Goal: Task Accomplishment & Management: Manage account settings

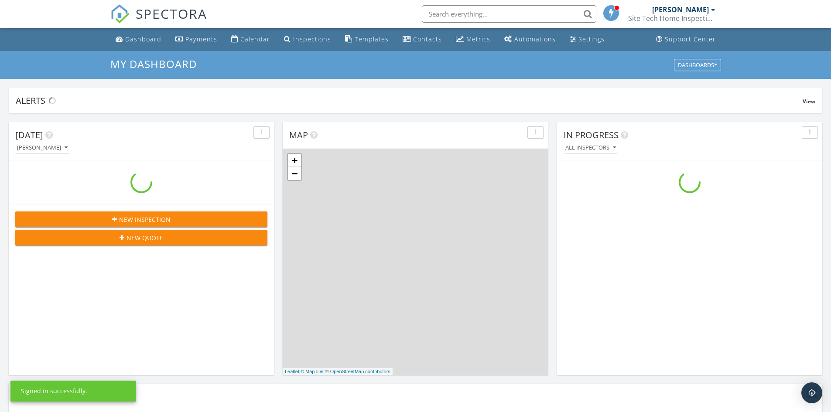
scroll to position [807, 844]
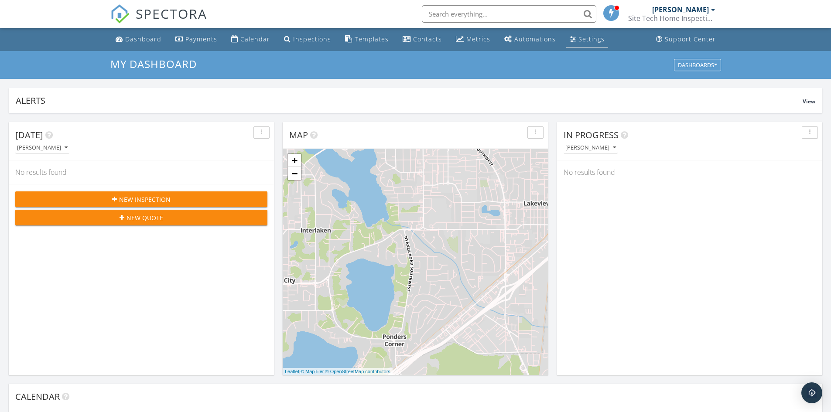
click at [584, 41] on div "Settings" at bounding box center [591, 39] width 26 height 8
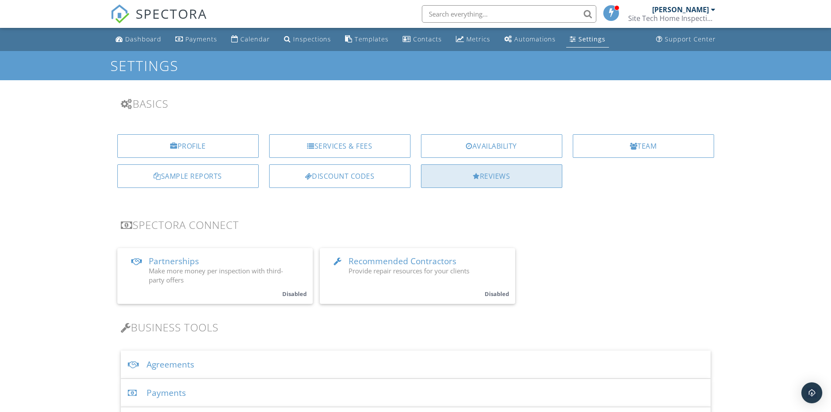
click at [512, 178] on div "Reviews" at bounding box center [491, 176] width 141 height 24
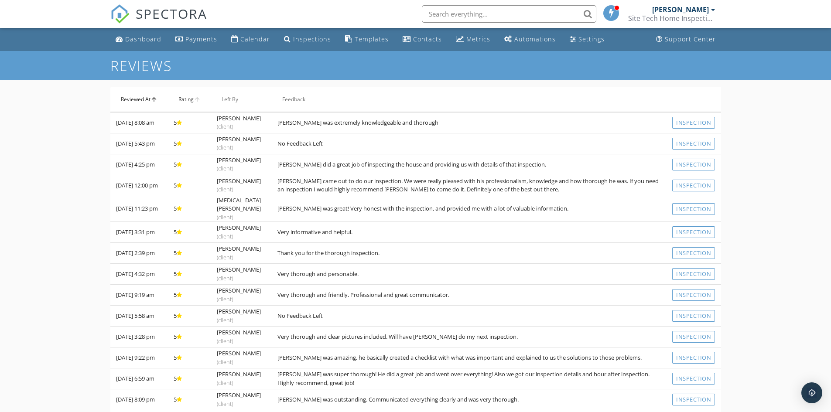
click at [191, 100] on th "Rating arrow_upward" at bounding box center [189, 99] width 43 height 24
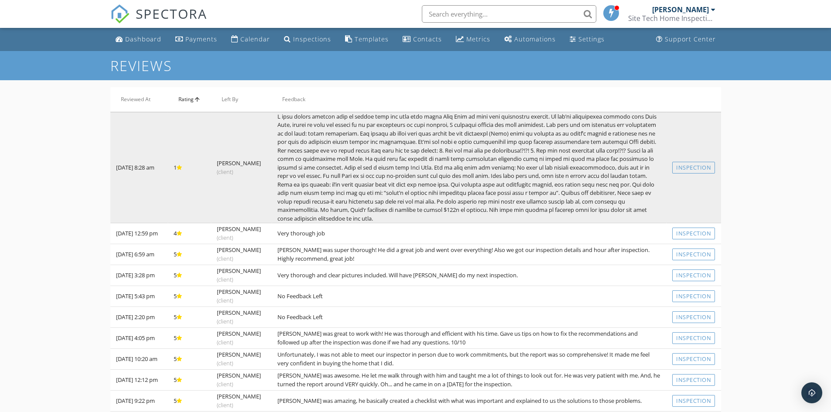
click at [256, 139] on td "Alana Crawley (client)" at bounding box center [241, 167] width 61 height 111
click at [318, 140] on td at bounding box center [469, 167] width 395 height 111
drag, startPoint x: 318, startPoint y: 140, endPoint x: 287, endPoint y: 137, distance: 30.8
click at [287, 137] on td at bounding box center [469, 167] width 395 height 111
click at [708, 167] on link "Inspection" at bounding box center [693, 168] width 43 height 12
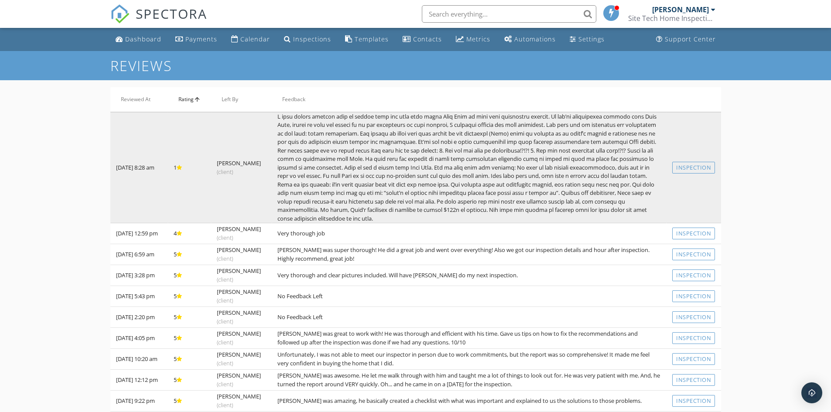
click at [360, 173] on td at bounding box center [469, 167] width 395 height 111
drag, startPoint x: 360, startPoint y: 172, endPoint x: 345, endPoint y: 167, distance: 15.6
click at [345, 167] on td at bounding box center [469, 167] width 395 height 111
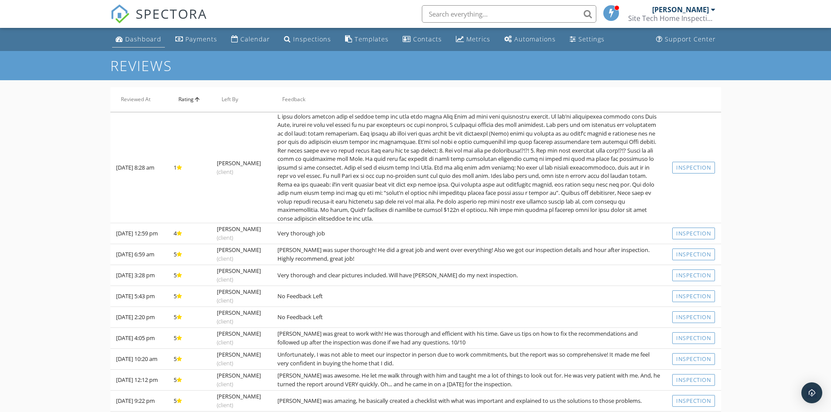
click at [153, 38] on div "Dashboard" at bounding box center [143, 39] width 36 height 8
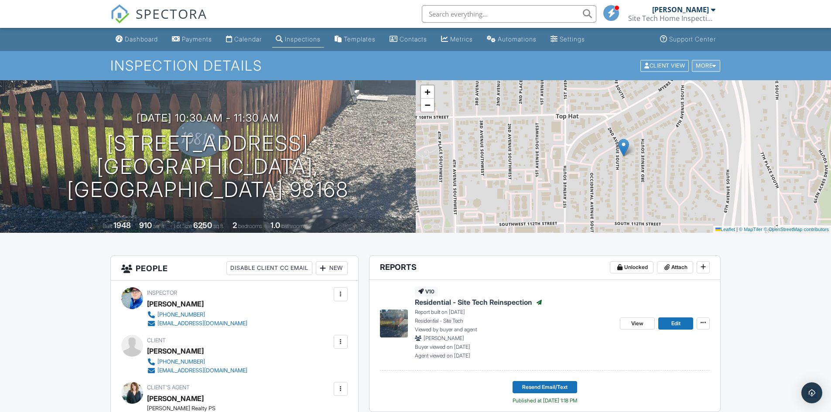
click at [711, 67] on div "More" at bounding box center [706, 66] width 28 height 12
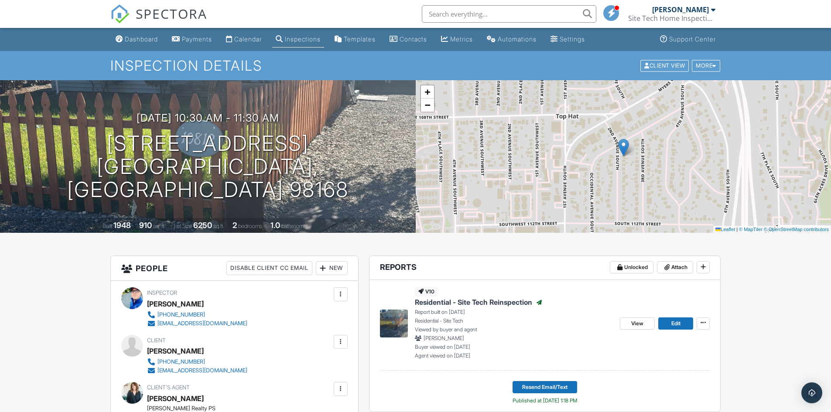
click at [339, 339] on div at bounding box center [340, 342] width 9 height 9
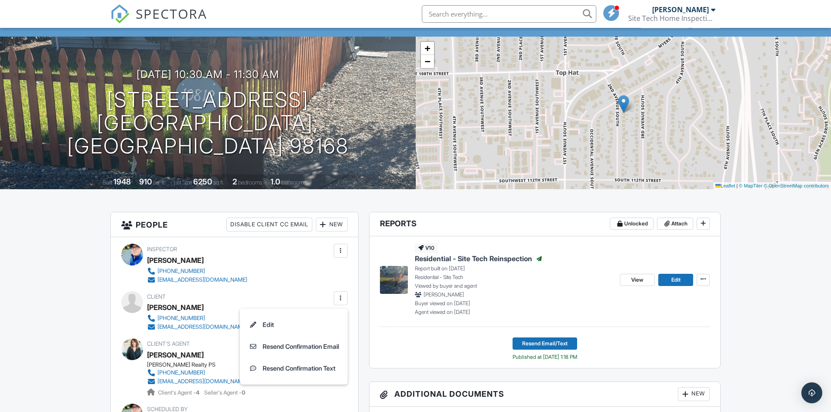
click at [311, 262] on div "Inspector Joshua Downey 253-268-6640 josh@sitetechhomeinspections.com" at bounding box center [234, 264] width 226 height 40
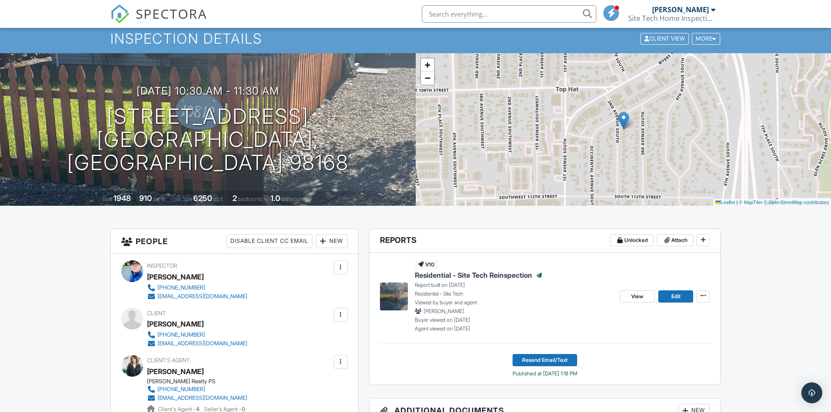
scroll to position [0, 0]
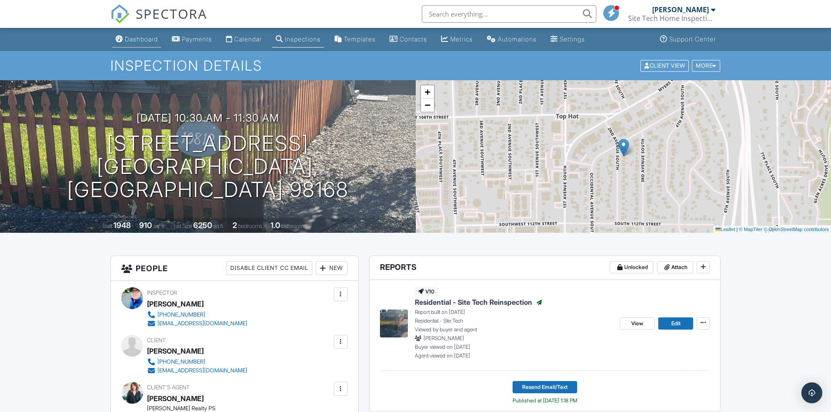
click at [133, 41] on div "Dashboard" at bounding box center [141, 38] width 33 height 7
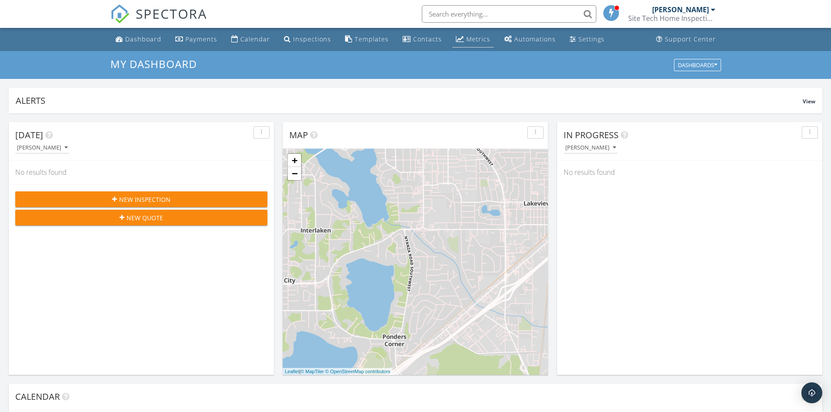
click at [475, 39] on div "Metrics" at bounding box center [478, 39] width 24 height 8
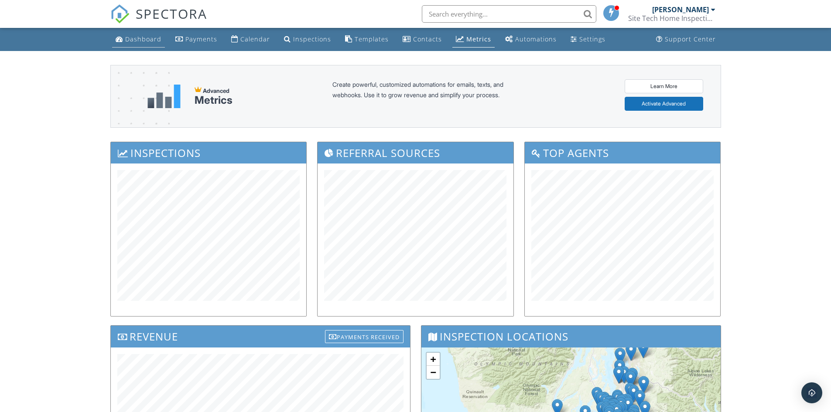
click at [129, 38] on div "Dashboard" at bounding box center [143, 39] width 36 height 8
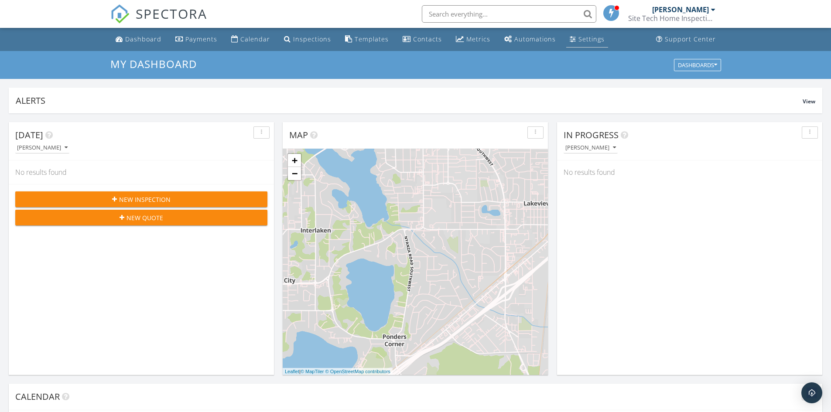
click at [571, 41] on link "Settings" at bounding box center [587, 39] width 42 height 16
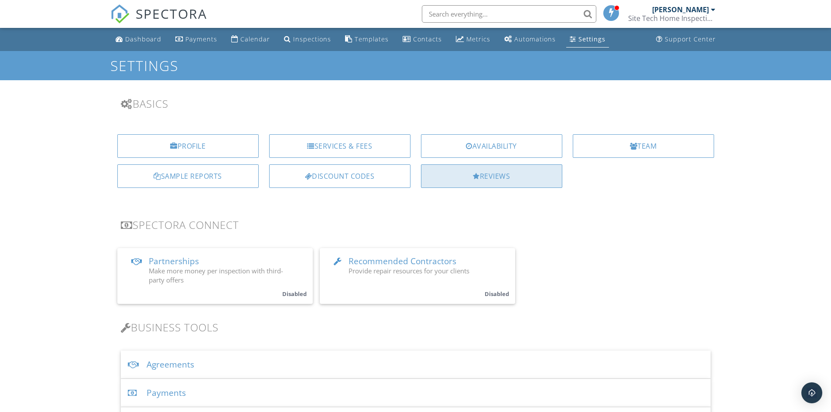
click at [550, 173] on div "Reviews" at bounding box center [491, 176] width 141 height 24
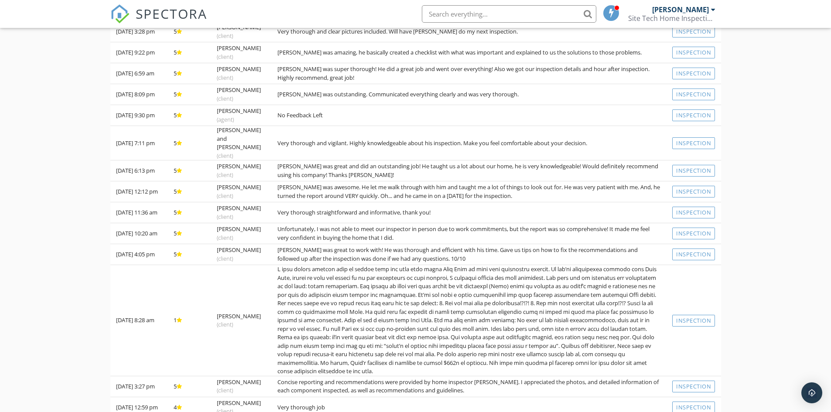
scroll to position [420, 0]
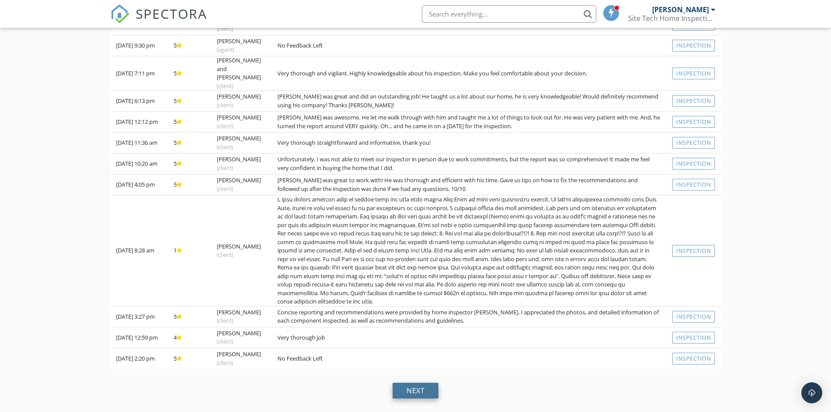
click at [425, 393] on div "next" at bounding box center [416, 391] width 46 height 16
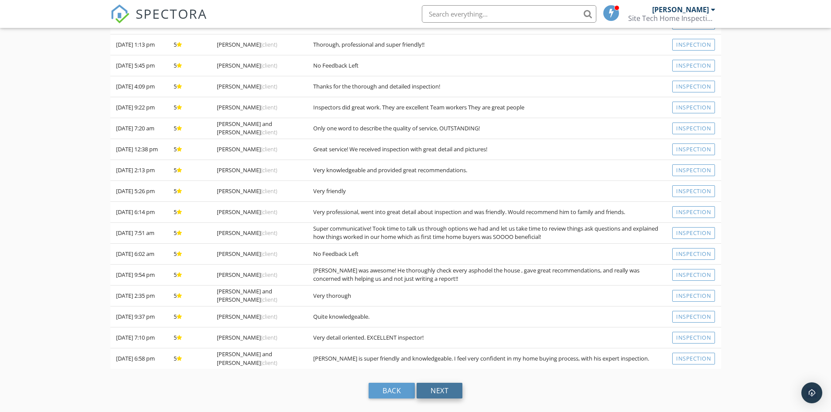
scroll to position [266, 0]
click at [436, 388] on div "next" at bounding box center [440, 391] width 46 height 16
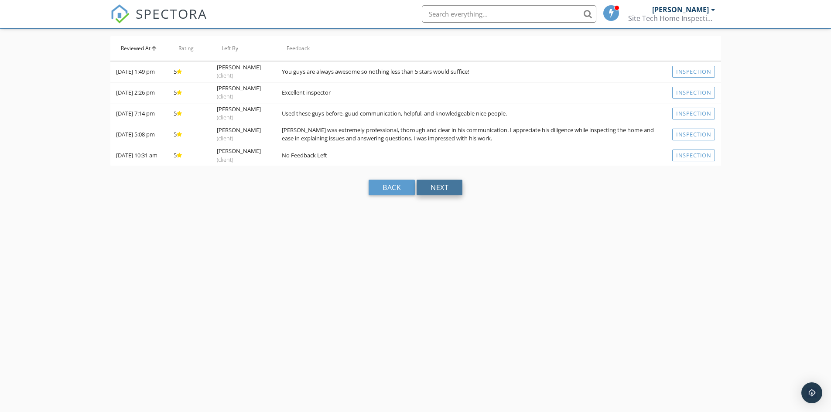
scroll to position [51, 0]
click at [390, 193] on div "back" at bounding box center [392, 188] width 46 height 16
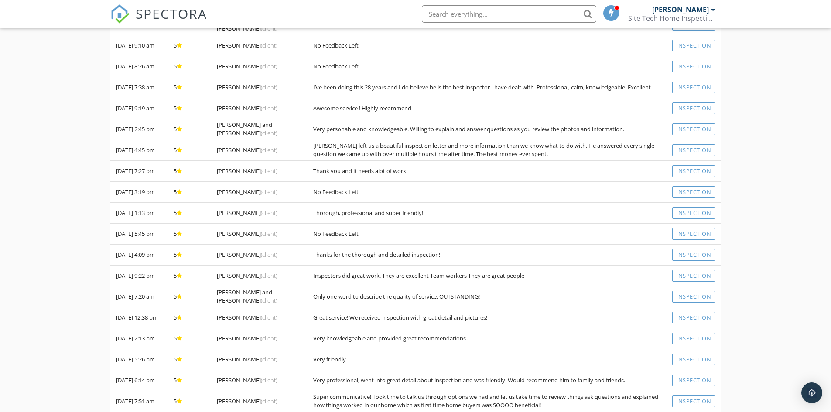
scroll to position [0, 0]
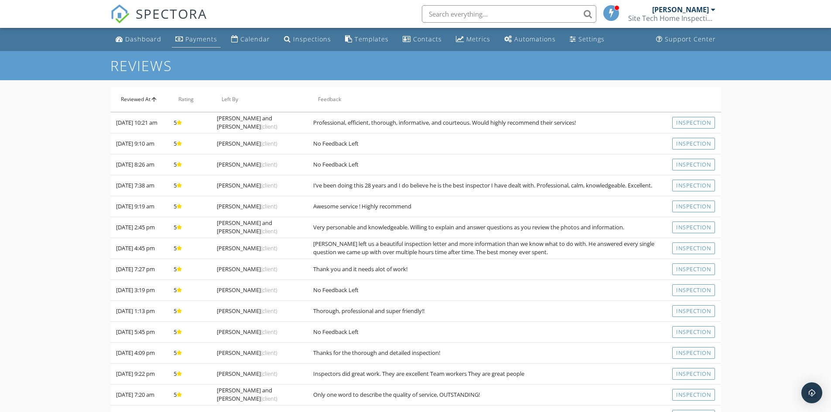
click at [190, 37] on div "Payments" at bounding box center [201, 39] width 32 height 8
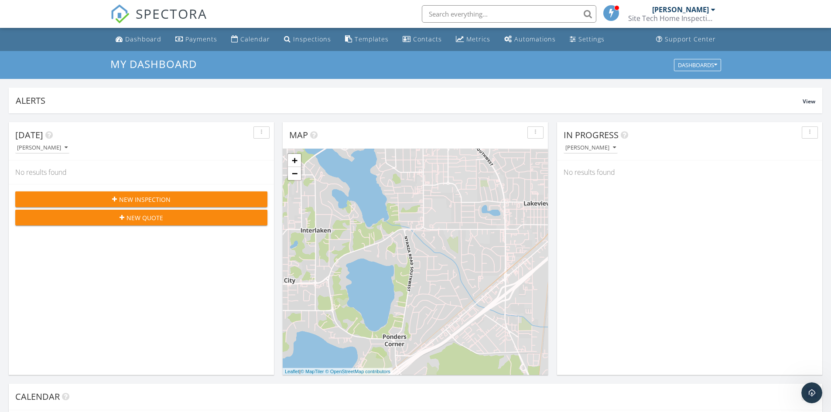
click at [467, 18] on input "text" at bounding box center [509, 13] width 174 height 17
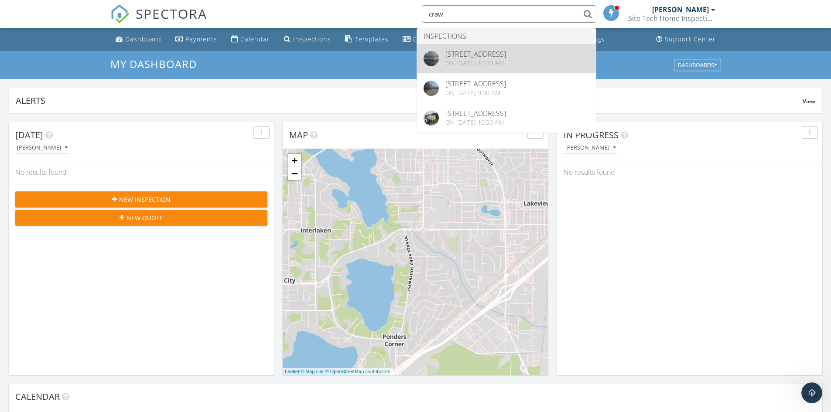
type input "craw"
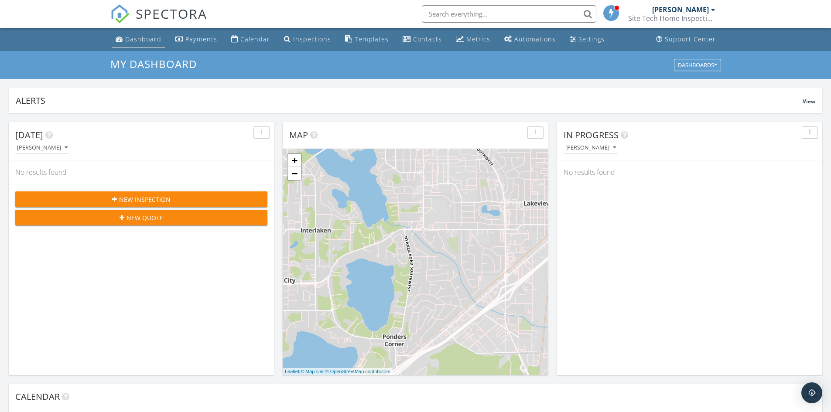
click at [161, 42] on link "Dashboard" at bounding box center [138, 39] width 53 height 16
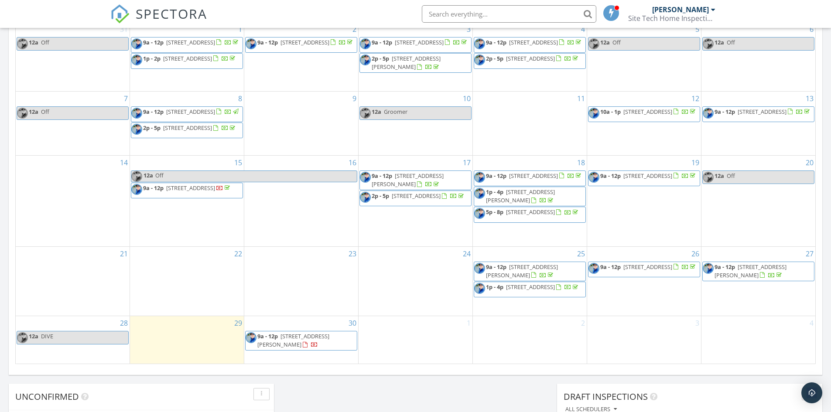
scroll to position [218, 0]
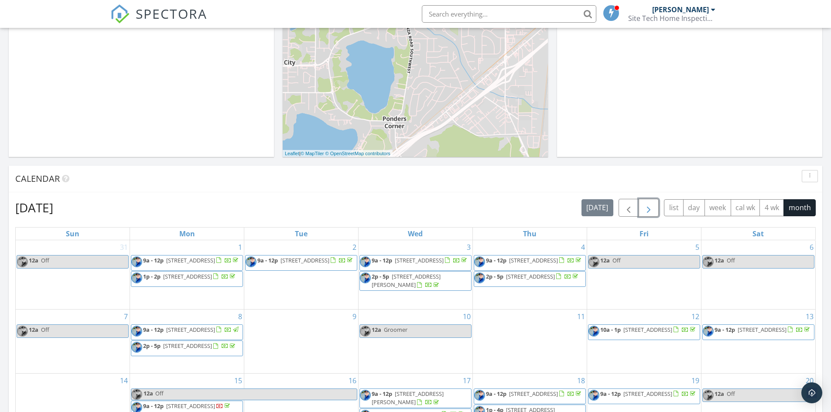
click at [653, 211] on span "button" at bounding box center [648, 208] width 10 height 10
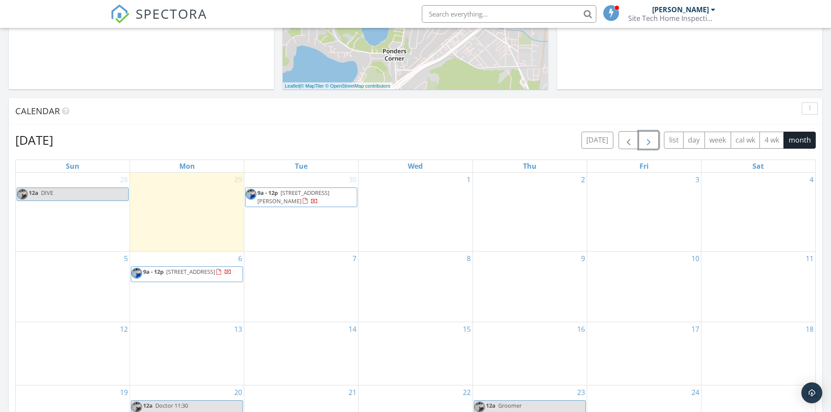
scroll to position [262, 0]
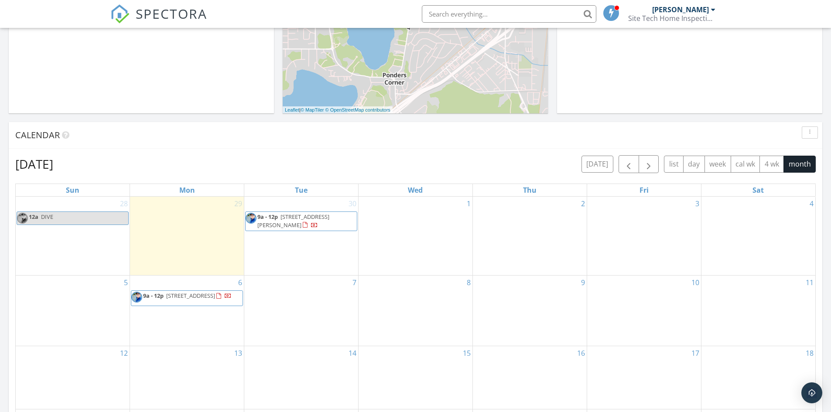
click at [279, 115] on div "Today Joshua Downey No results found New Inspection New Quote Map + − Leaflet |…" at bounding box center [415, 249] width 831 height 794
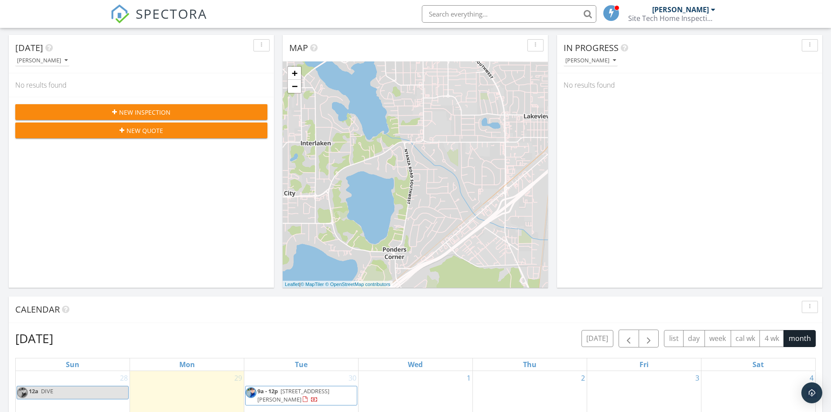
scroll to position [0, 0]
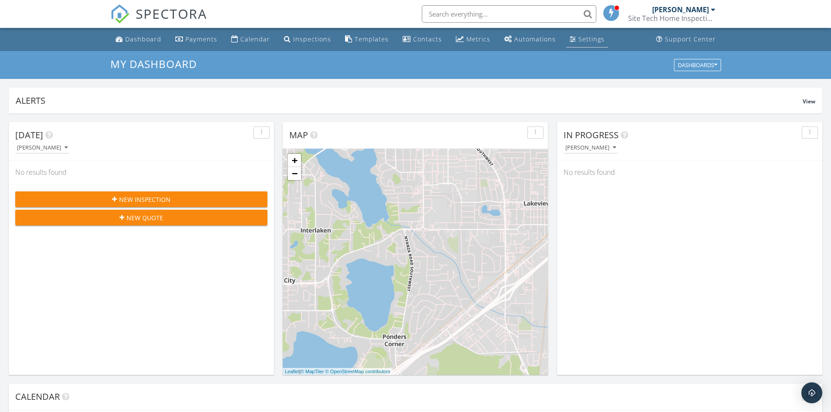
click at [578, 41] on div "Settings" at bounding box center [591, 39] width 26 height 8
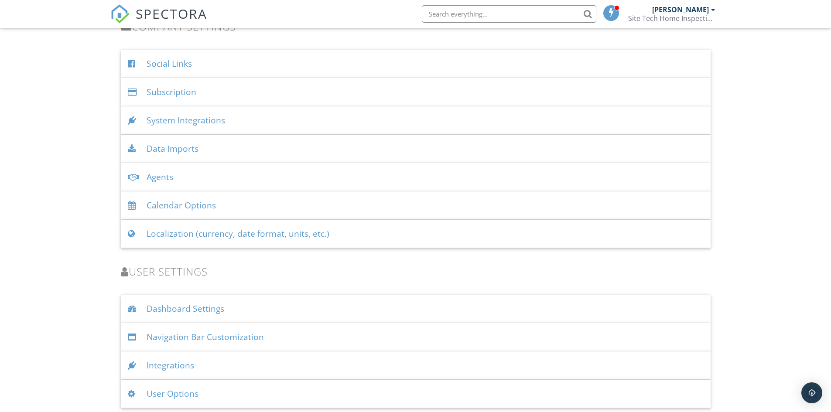
scroll to position [1069, 0]
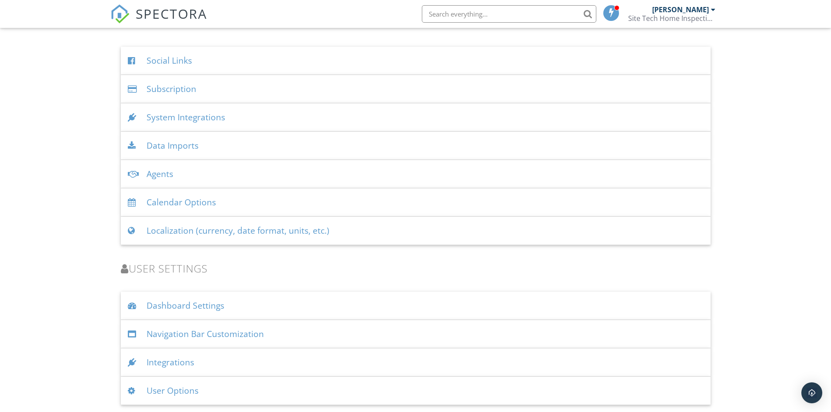
click at [276, 370] on div "Integrations" at bounding box center [416, 362] width 590 height 28
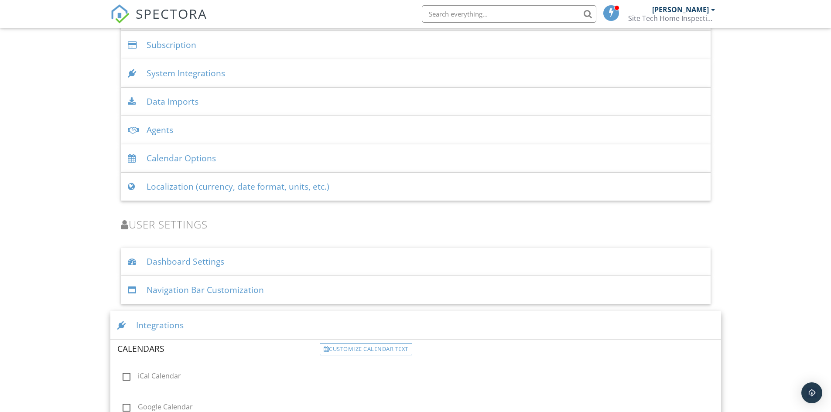
scroll to position [1174, 0]
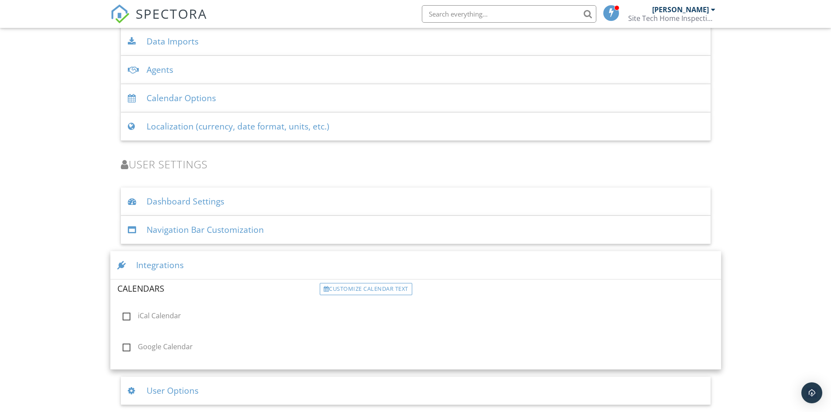
click at [266, 386] on div "User Options" at bounding box center [416, 391] width 590 height 28
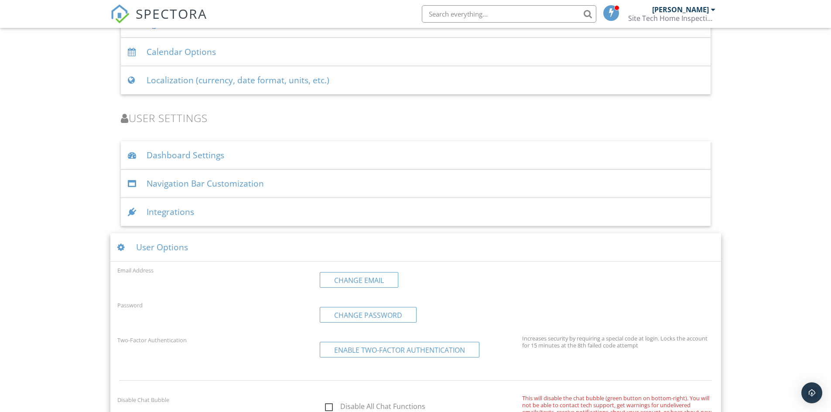
scroll to position [1219, 0]
click at [233, 159] on div "Dashboard Settings" at bounding box center [416, 156] width 590 height 28
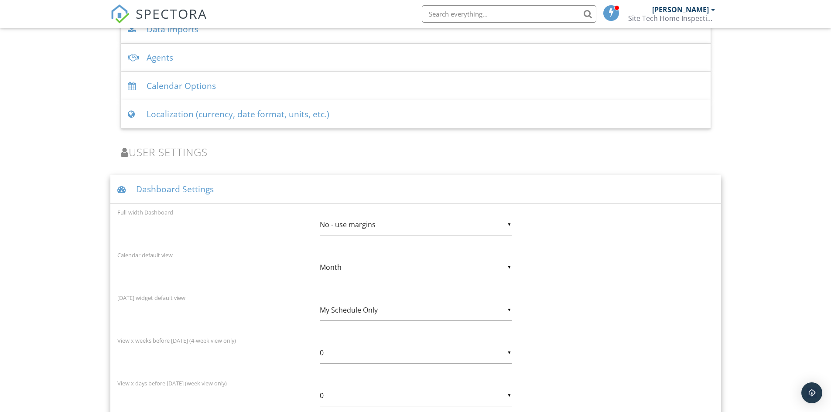
scroll to position [1154, 0]
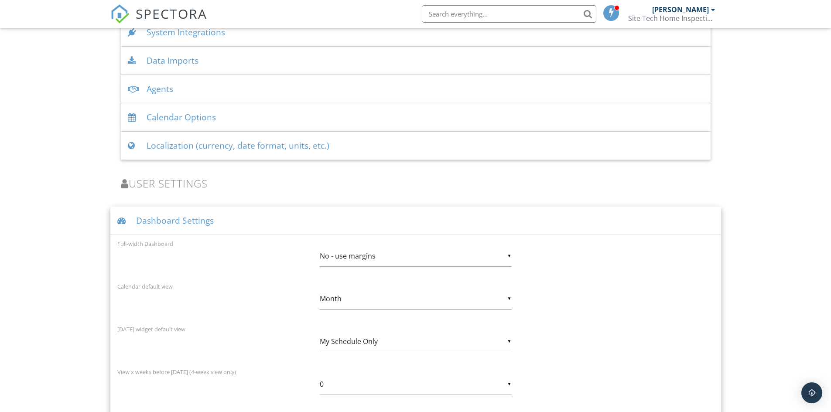
click at [237, 148] on div "Localization (currency, date format, units, etc.)" at bounding box center [416, 146] width 590 height 28
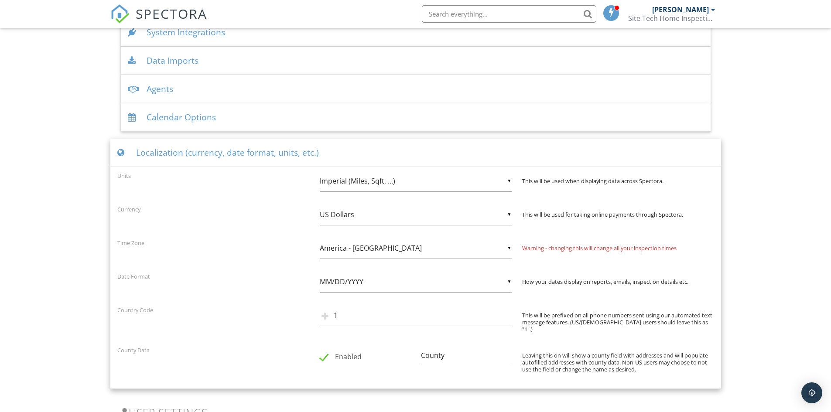
click at [240, 123] on div "Calendar Options" at bounding box center [416, 117] width 590 height 28
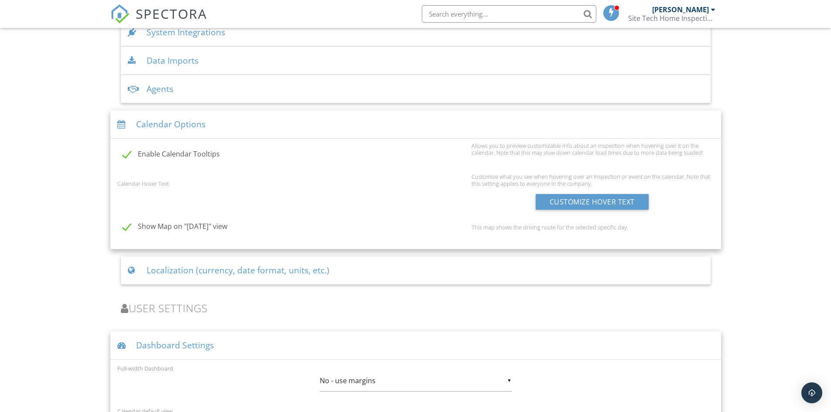
click at [229, 79] on div "Agents" at bounding box center [416, 89] width 590 height 28
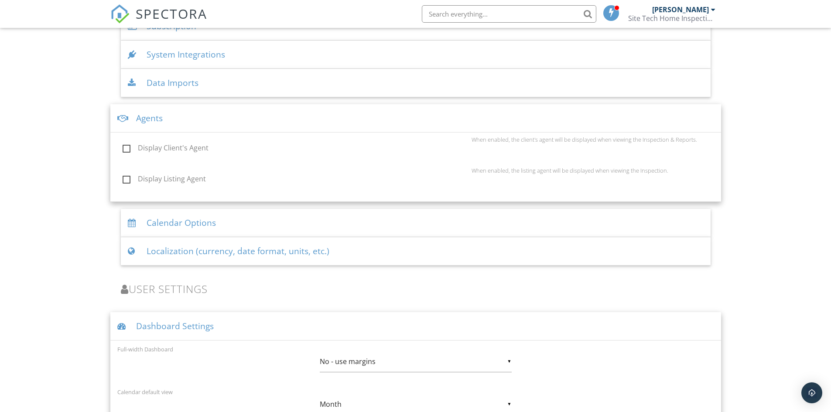
scroll to position [1111, 0]
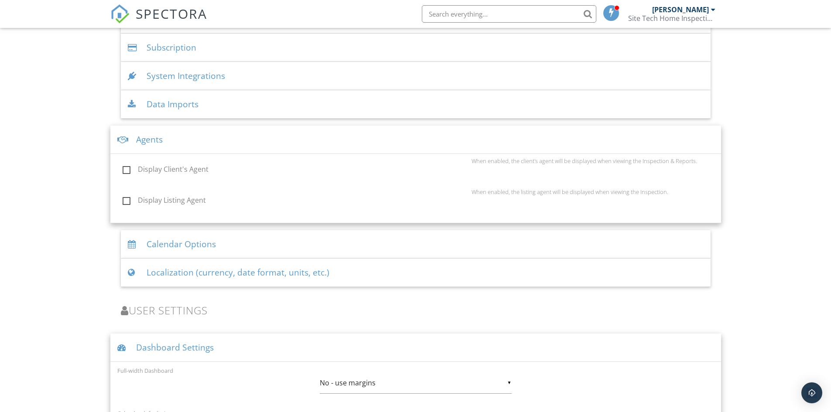
click at [207, 105] on div "Data Imports" at bounding box center [416, 104] width 590 height 28
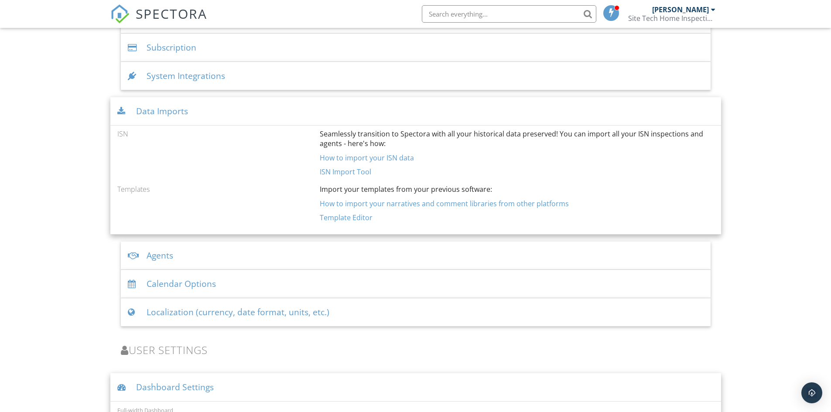
click at [207, 75] on div "System Integrations" at bounding box center [416, 76] width 590 height 28
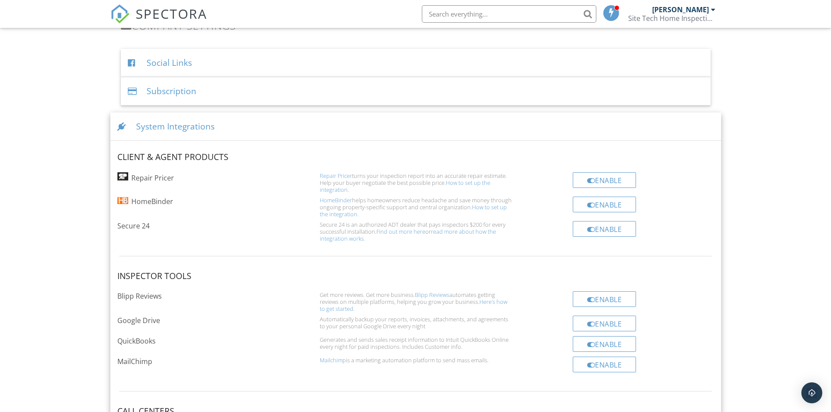
scroll to position [1024, 0]
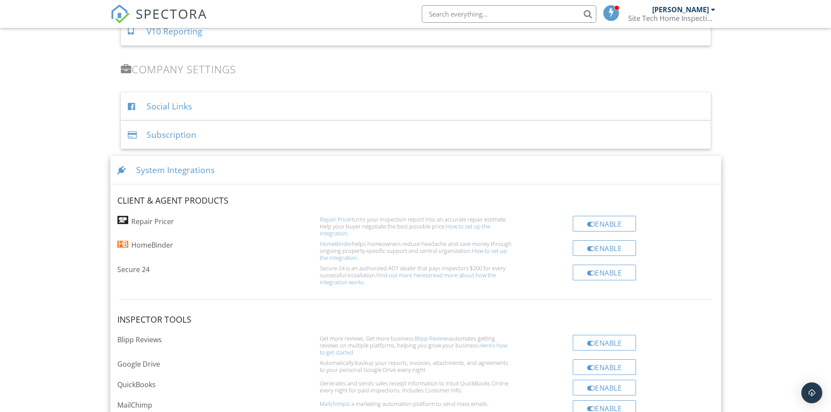
click at [212, 131] on div "Subscription" at bounding box center [416, 135] width 590 height 28
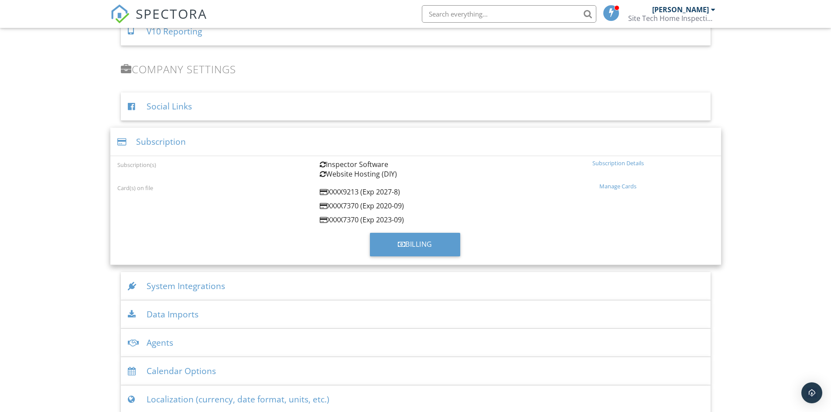
click at [217, 110] on div "Social Links" at bounding box center [416, 106] width 590 height 28
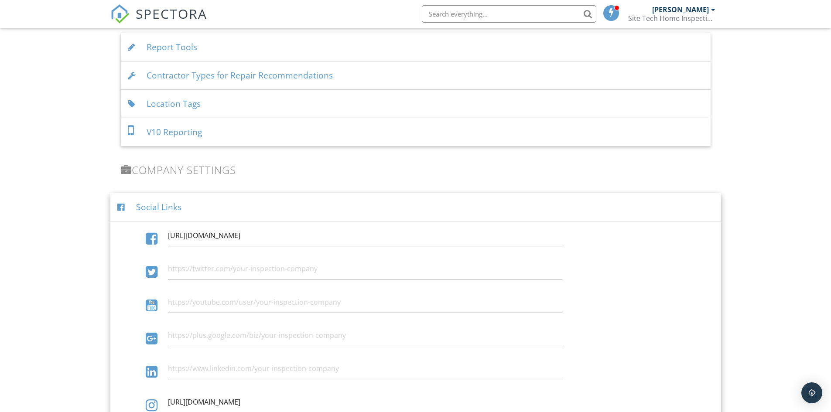
scroll to position [936, 0]
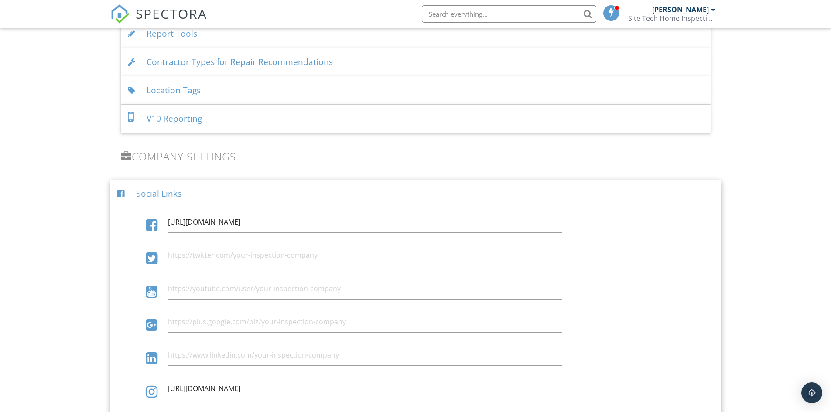
click at [232, 122] on div "V10 Reporting" at bounding box center [416, 119] width 590 height 28
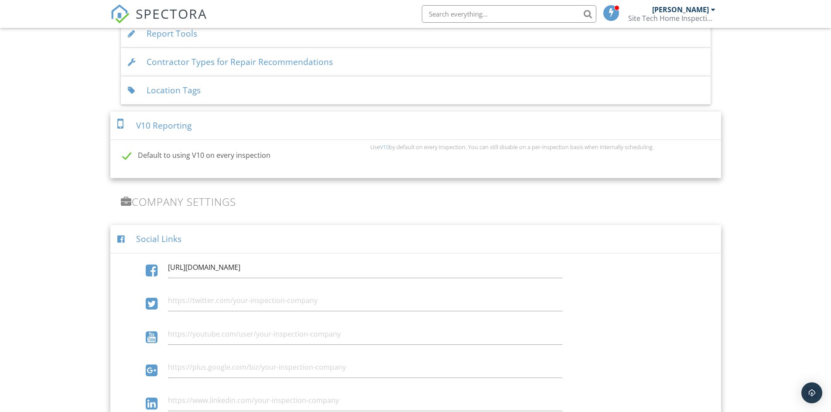
click at [232, 94] on div "Location Tags" at bounding box center [416, 90] width 590 height 28
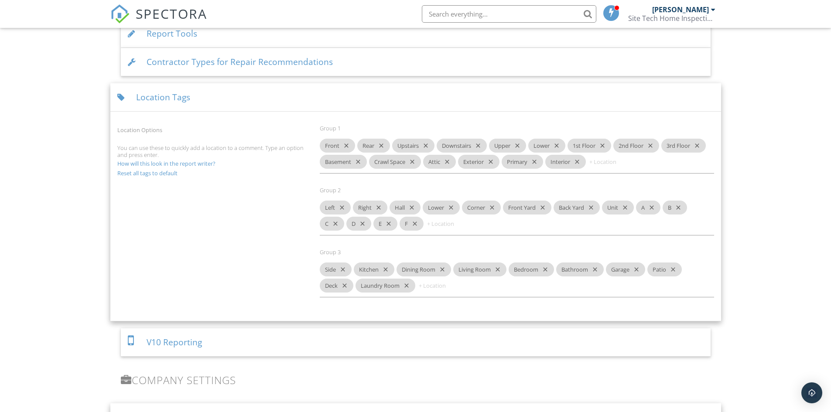
click at [232, 63] on div "Contractor Types for Repair Recommendations" at bounding box center [416, 62] width 590 height 28
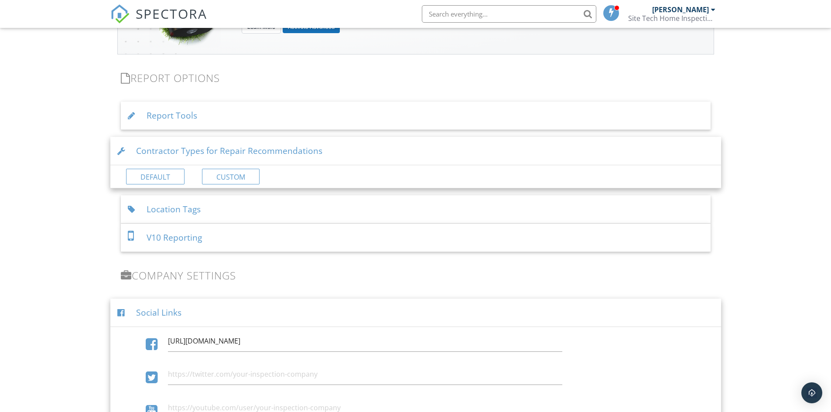
scroll to position [849, 0]
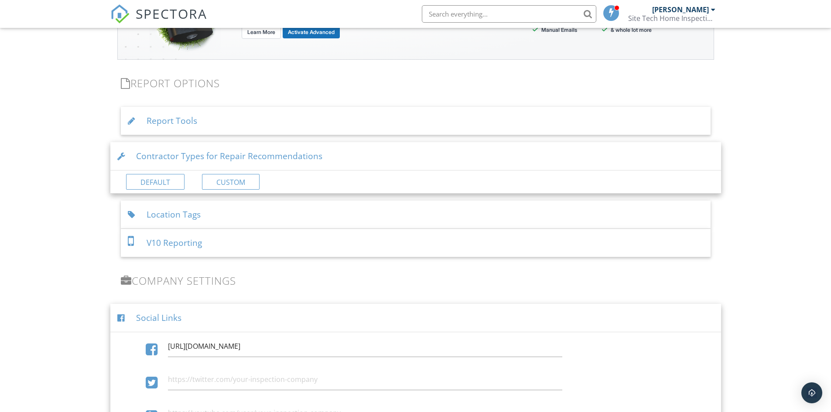
click at [314, 115] on div "Report Tools" at bounding box center [416, 121] width 590 height 28
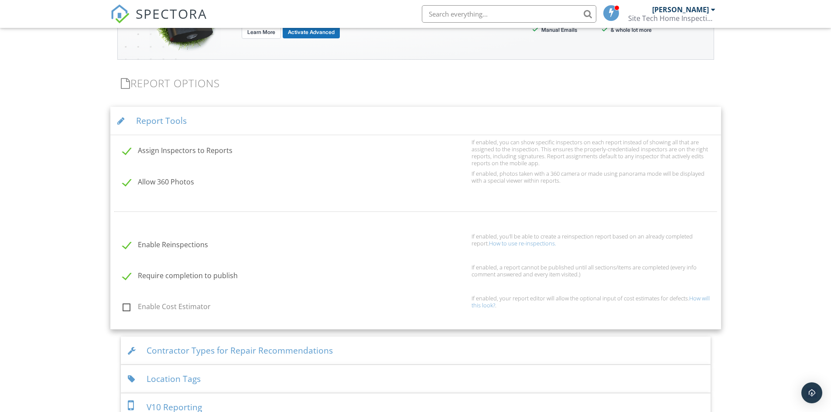
click at [704, 301] on link "How will this look?" at bounding box center [590, 301] width 238 height 15
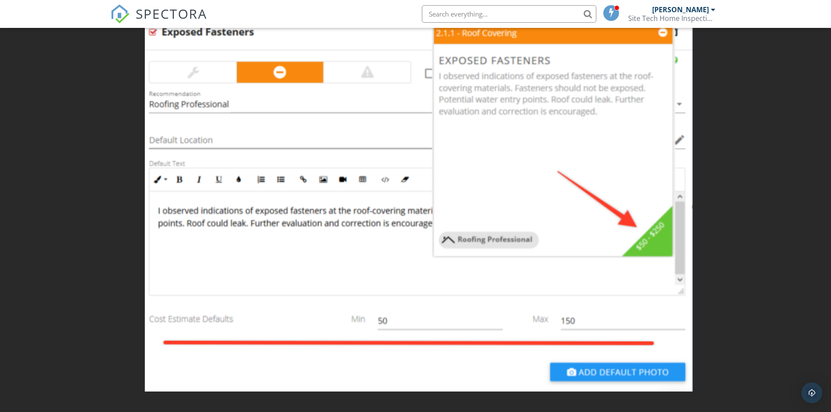
click at [739, 181] on div at bounding box center [415, 206] width 831 height 412
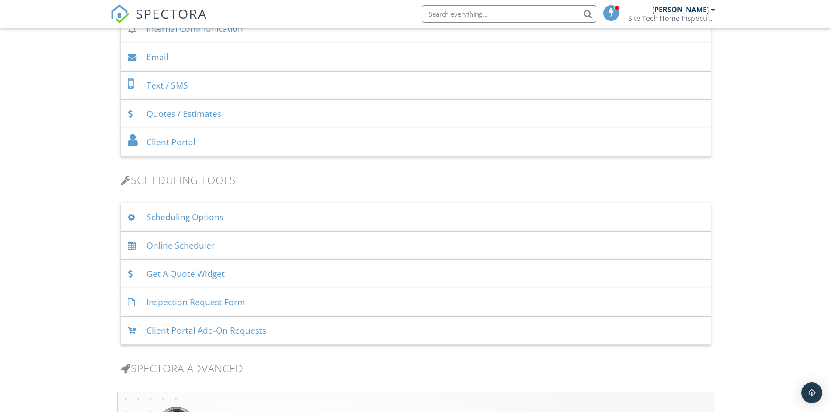
scroll to position [413, 0]
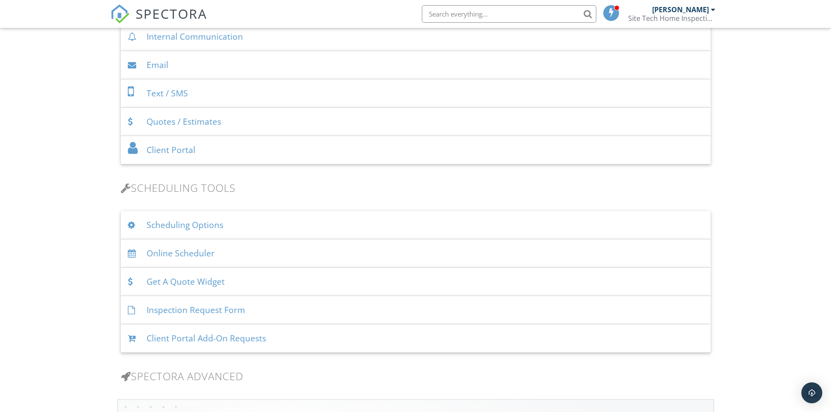
click at [644, 154] on div "Client Portal" at bounding box center [416, 150] width 590 height 28
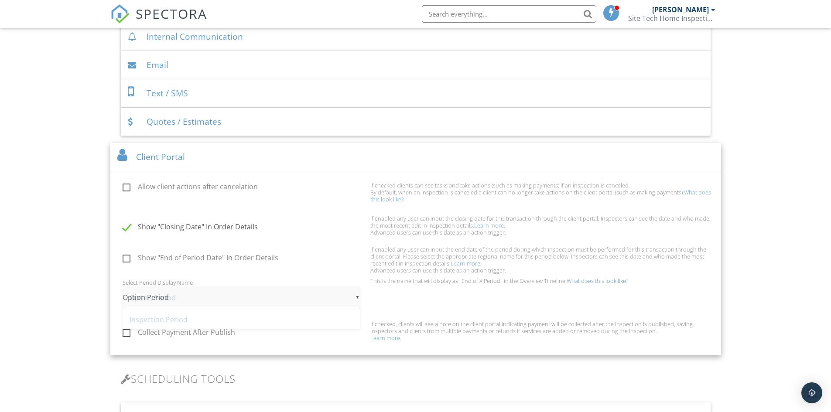
click at [358, 298] on div "▼ Option Period Option Period Inspection Period Due Diligence Period Contingenc…" at bounding box center [241, 297] width 237 height 21
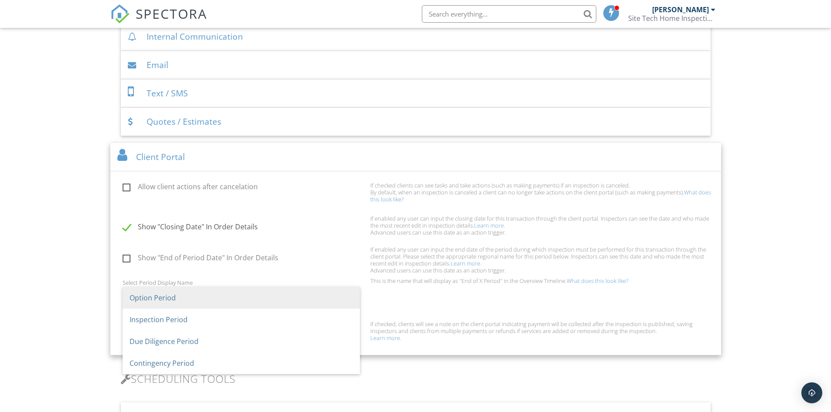
click at [358, 298] on span "Option Period" at bounding box center [241, 298] width 237 height 22
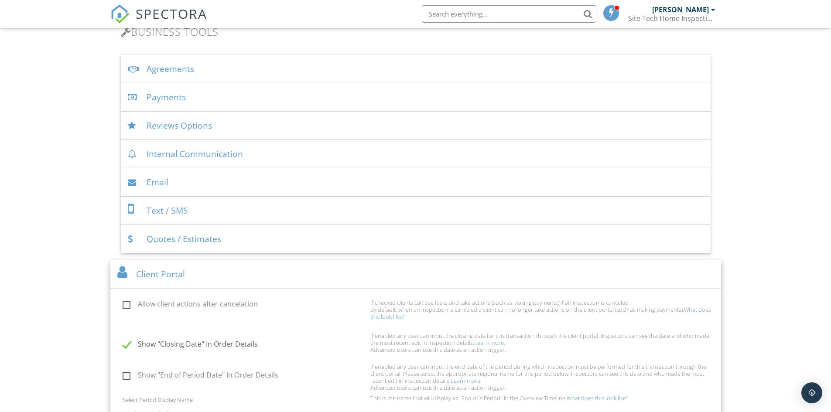
scroll to position [282, 0]
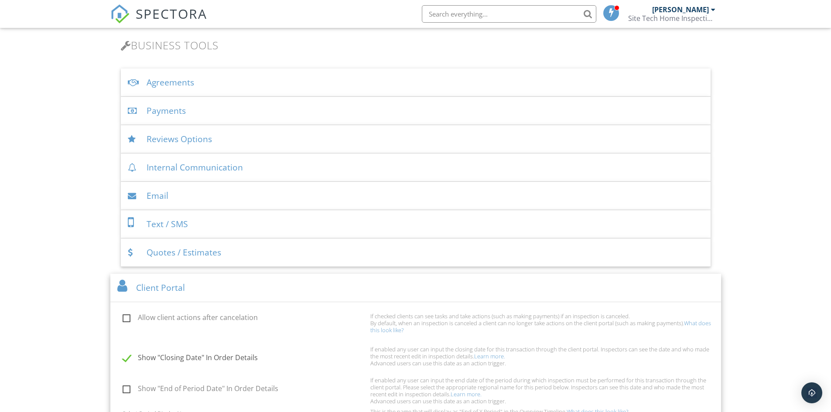
click at [212, 137] on div "Reviews Options" at bounding box center [416, 139] width 590 height 28
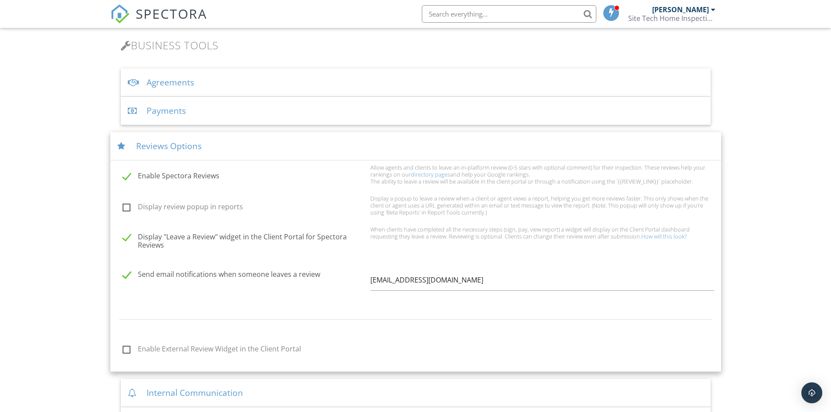
click at [662, 236] on link "How will this look?" at bounding box center [663, 236] width 45 height 8
click at [126, 178] on label "Enable Spectora Reviews" at bounding box center [244, 177] width 243 height 11
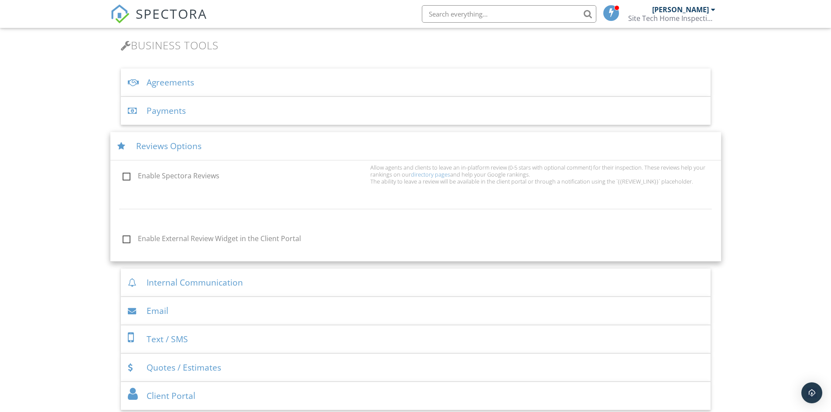
click at [126, 178] on label "Enable Spectora Reviews" at bounding box center [244, 177] width 243 height 11
click at [123, 178] on input "Enable Spectora Reviews" at bounding box center [120, 177] width 6 height 6
checkbox input "true"
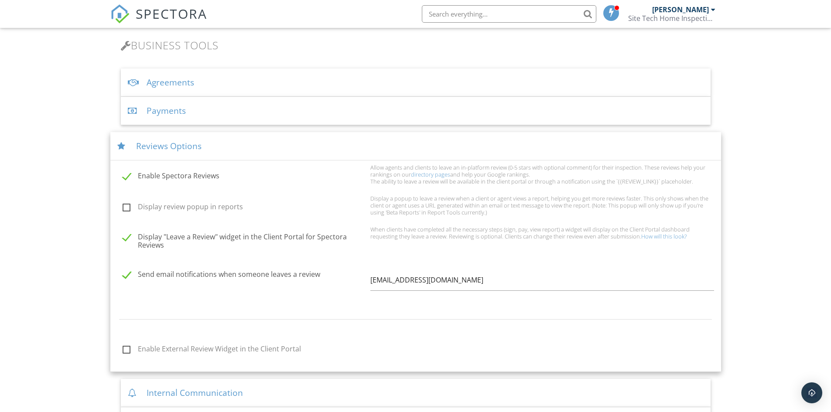
click at [430, 171] on link "directory pages" at bounding box center [430, 175] width 39 height 8
click at [228, 109] on div "Payments" at bounding box center [416, 111] width 590 height 28
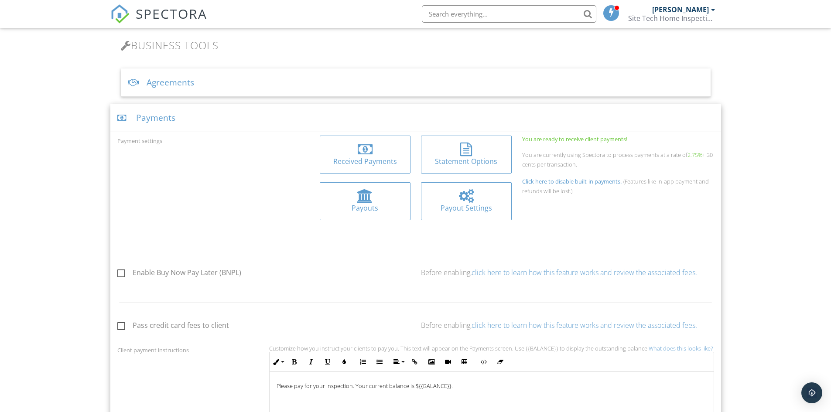
click at [237, 87] on div "Agreements" at bounding box center [416, 82] width 590 height 28
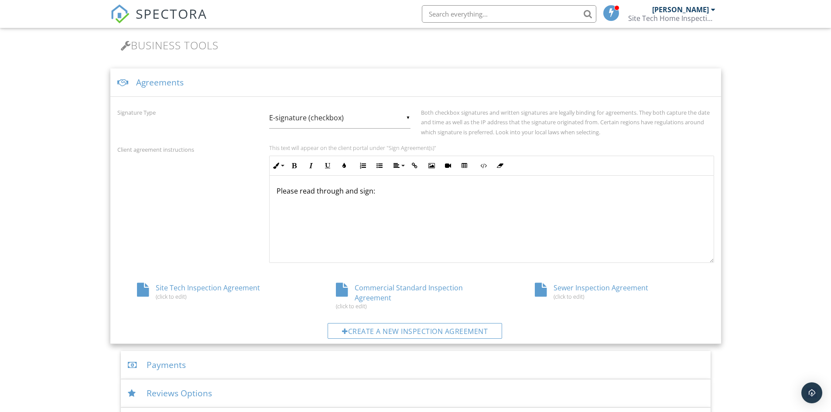
click at [241, 41] on h3 "Business Tools" at bounding box center [416, 45] width 590 height 12
click at [202, 85] on div "Agreements" at bounding box center [415, 82] width 611 height 28
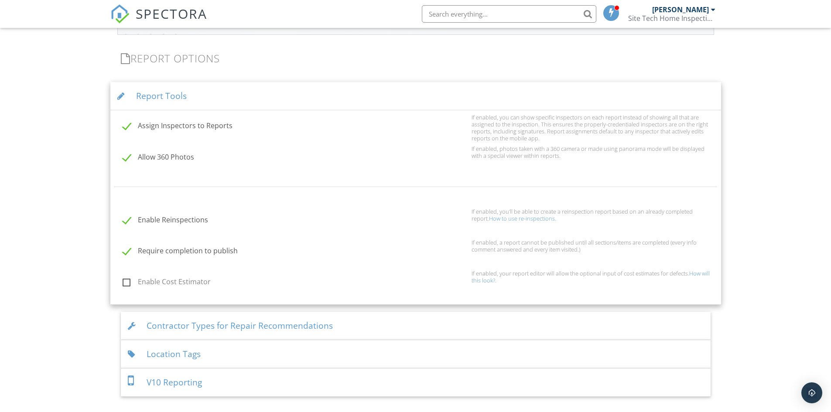
scroll to position [872, 0]
click at [182, 95] on div "Report Tools" at bounding box center [415, 98] width 611 height 28
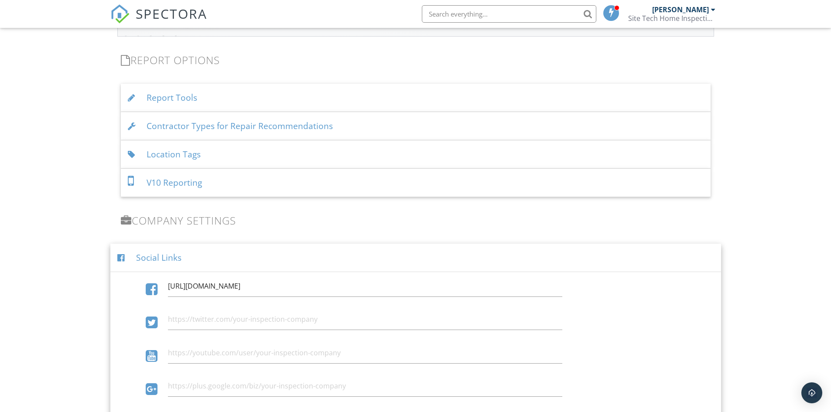
click at [400, 256] on div "Social Links" at bounding box center [415, 258] width 611 height 28
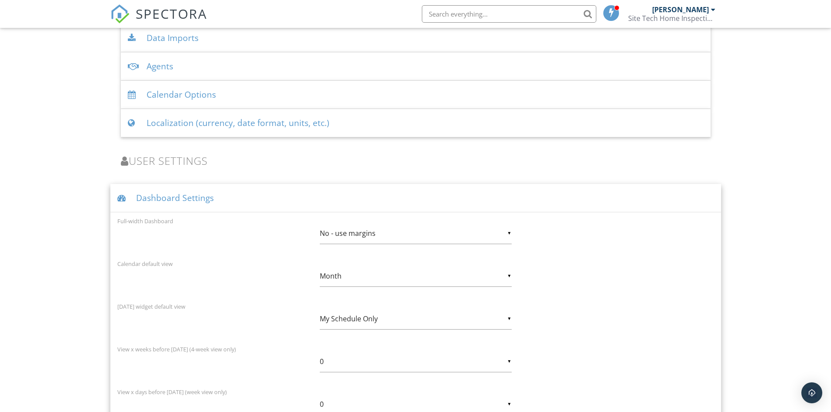
scroll to position [1178, 0]
click at [260, 199] on div "Dashboard Settings" at bounding box center [415, 198] width 611 height 28
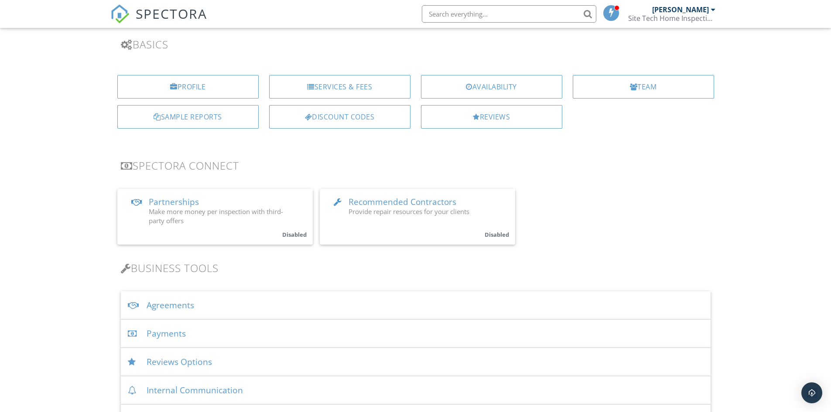
scroll to position [0, 0]
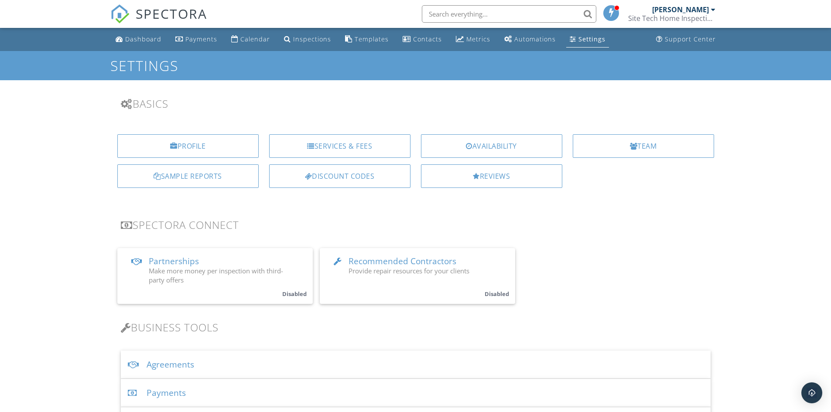
click at [135, 44] on link "Dashboard" at bounding box center [138, 39] width 53 height 16
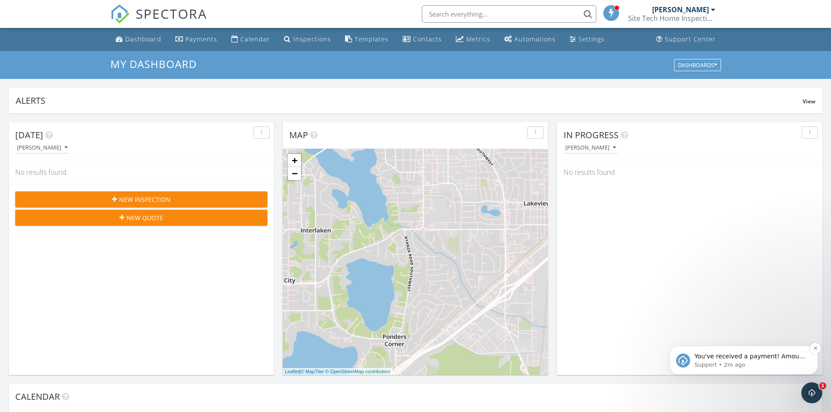
click at [738, 361] on p "Support • 2m ago" at bounding box center [750, 365] width 113 height 8
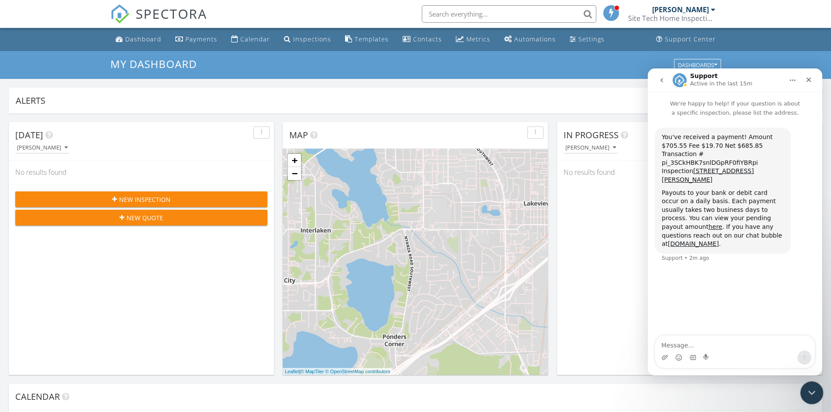
click at [809, 396] on icon "Close Intercom Messenger" at bounding box center [810, 391] width 10 height 10
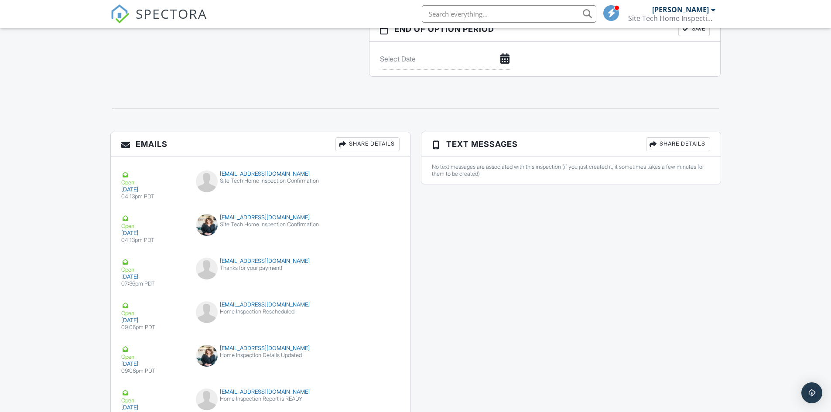
scroll to position [936, 0]
click at [247, 172] on div "[EMAIL_ADDRESS][DOMAIN_NAME]" at bounding box center [260, 173] width 129 height 7
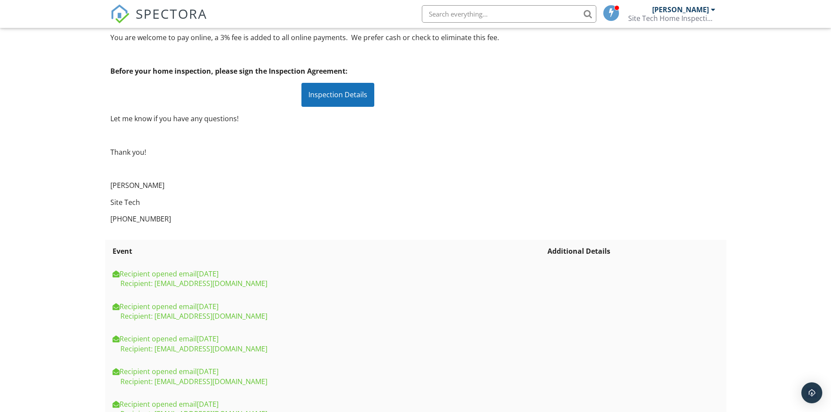
scroll to position [172, 0]
click at [339, 105] on div "Inspection Details" at bounding box center [337, 95] width 73 height 24
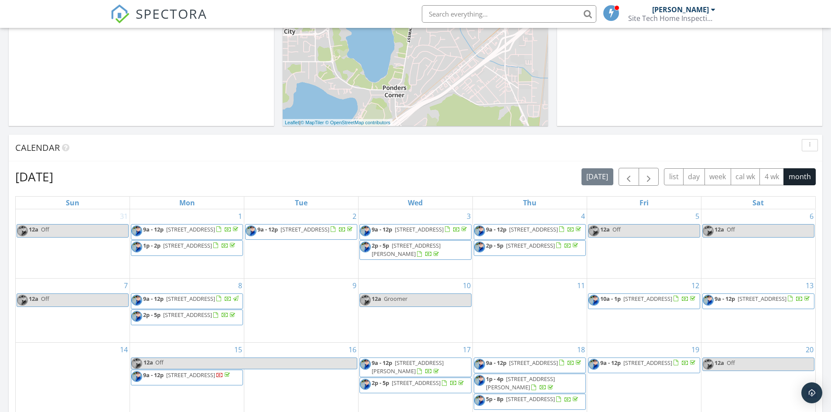
scroll to position [436, 0]
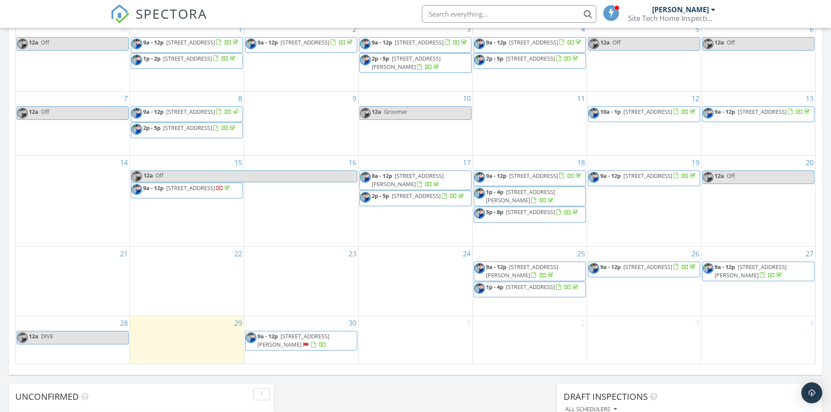
click at [426, 340] on div "1" at bounding box center [416, 340] width 114 height 48
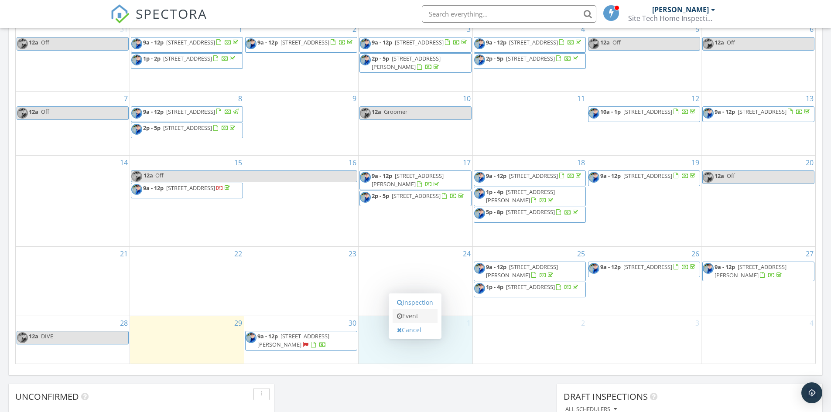
click at [402, 317] on link "Event" at bounding box center [415, 316] width 45 height 14
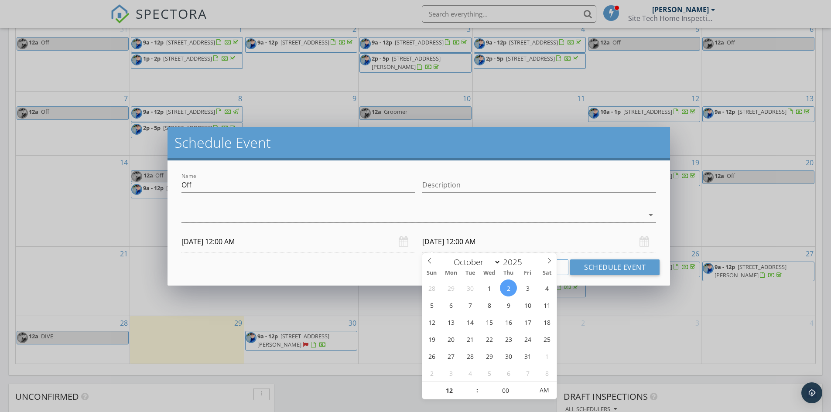
click at [472, 243] on input "10/02/2025 12:00 AM" at bounding box center [539, 241] width 234 height 21
type input "10/01/2025 12:00 AM"
drag, startPoint x: 490, startPoint y: 243, endPoint x: 483, endPoint y: 243, distance: 7.4
click at [482, 245] on input "10/01/2025 12:00 AM" at bounding box center [539, 241] width 234 height 21
type input "11"
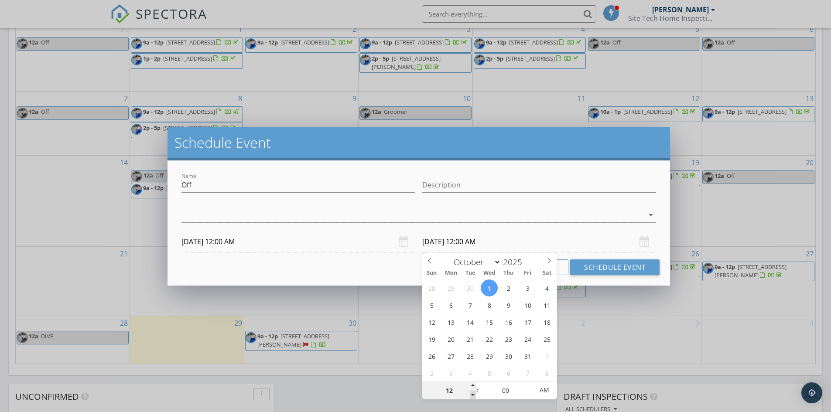
type input "10/01/2025 11:00 PM"
click at [476, 392] on span at bounding box center [473, 395] width 6 height 9
click at [476, 386] on span ":" at bounding box center [477, 390] width 3 height 17
type input "12"
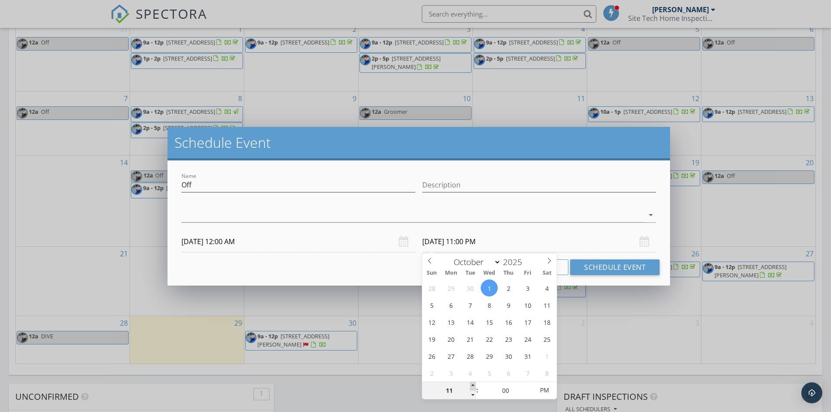
type input "10/01/2025 12:00 AM"
click at [475, 387] on span at bounding box center [473, 386] width 6 height 9
type input "01"
click at [475, 387] on span at bounding box center [473, 386] width 6 height 9
type input "10/01/2025 1:00 PM"
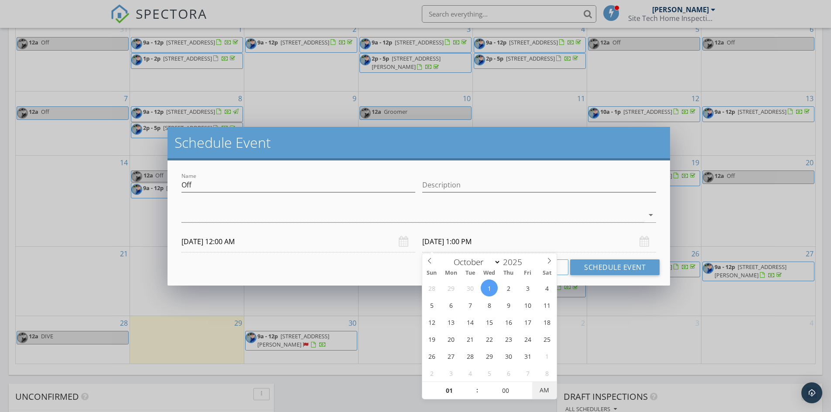
click at [545, 392] on span "AM" at bounding box center [544, 390] width 24 height 17
drag, startPoint x: 615, startPoint y: 262, endPoint x: 490, endPoint y: 43, distance: 252.4
click at [615, 263] on button "Schedule Event" at bounding box center [614, 268] width 89 height 16
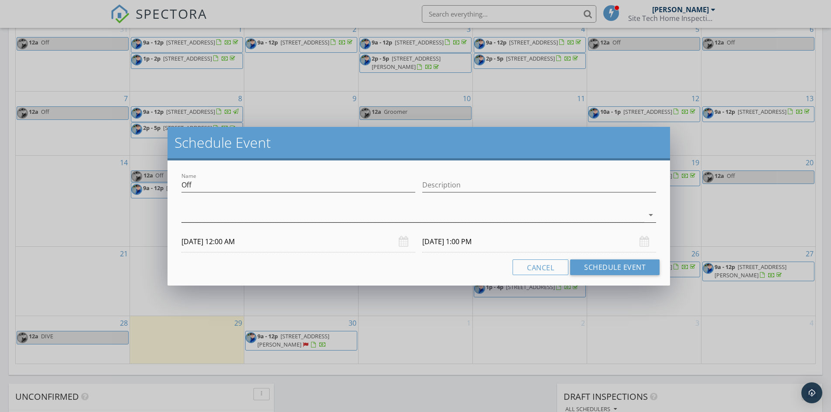
click at [444, 219] on div at bounding box center [412, 215] width 462 height 14
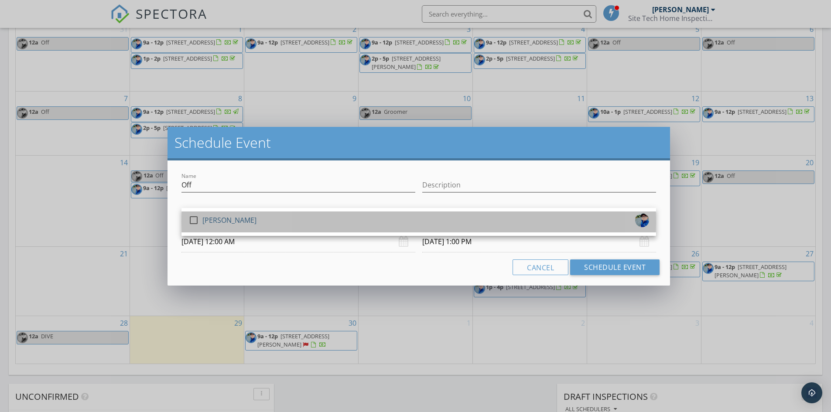
click at [440, 223] on div "check_box_outline_blank Joshua Downey" at bounding box center [418, 221] width 461 height 17
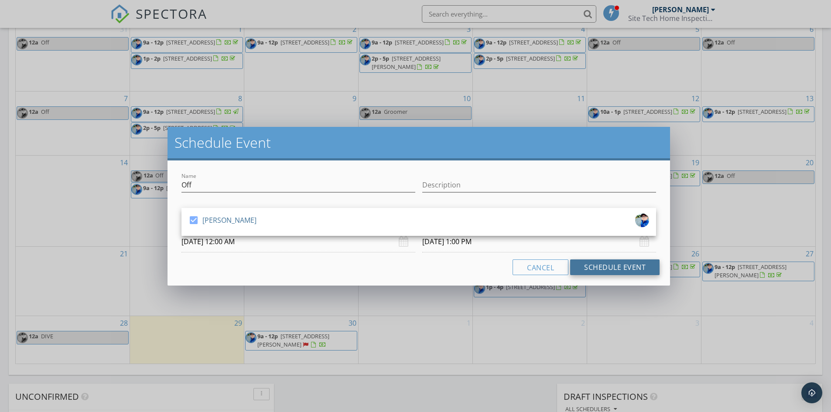
click at [593, 263] on button "Schedule Event" at bounding box center [614, 268] width 89 height 16
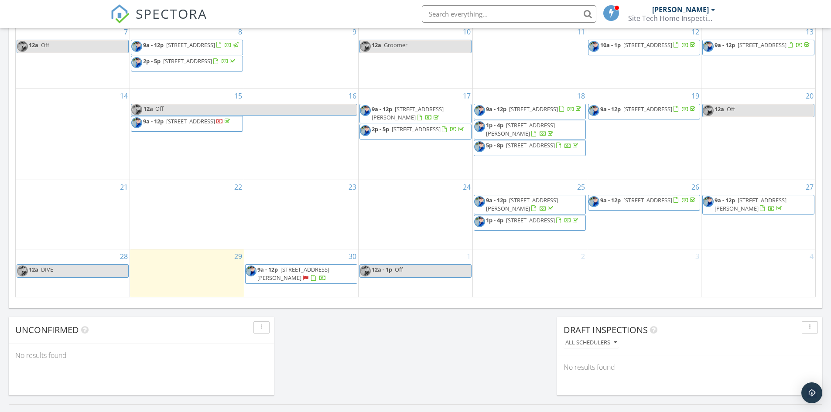
scroll to position [523, 0]
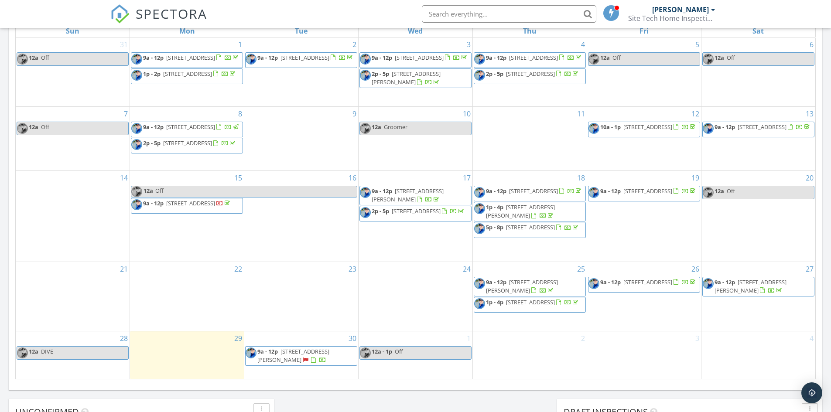
scroll to position [436, 0]
